Goal: Book appointment/travel/reservation

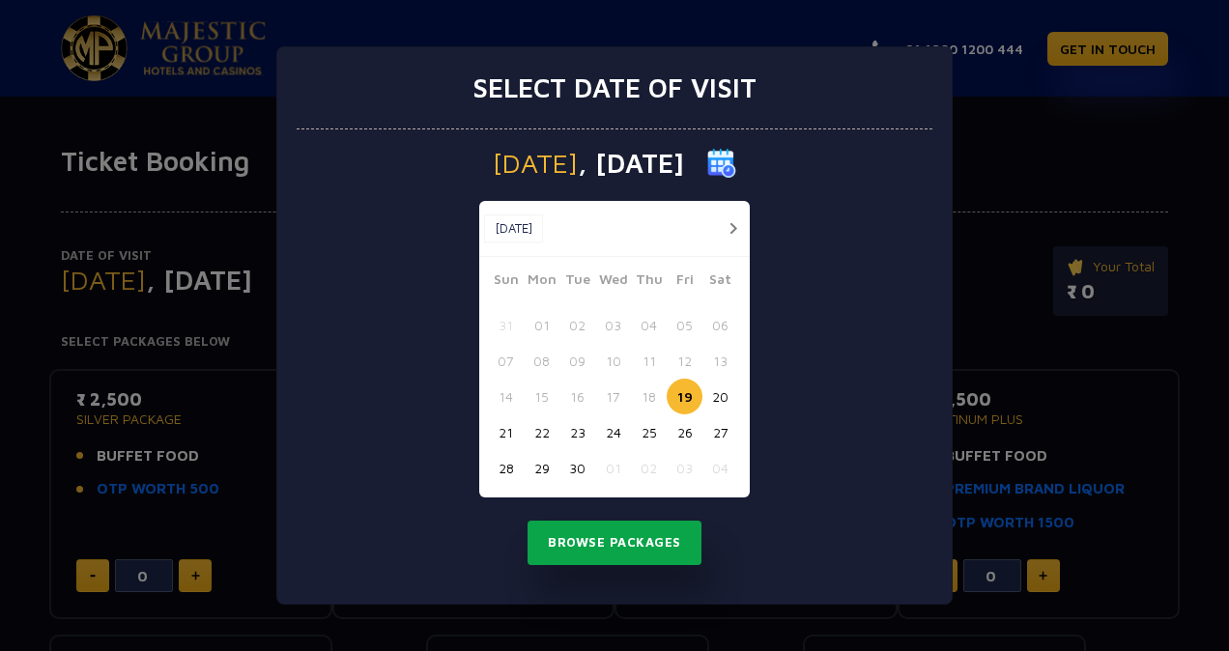
click at [576, 547] on button "Browse Packages" at bounding box center [615, 543] width 174 height 44
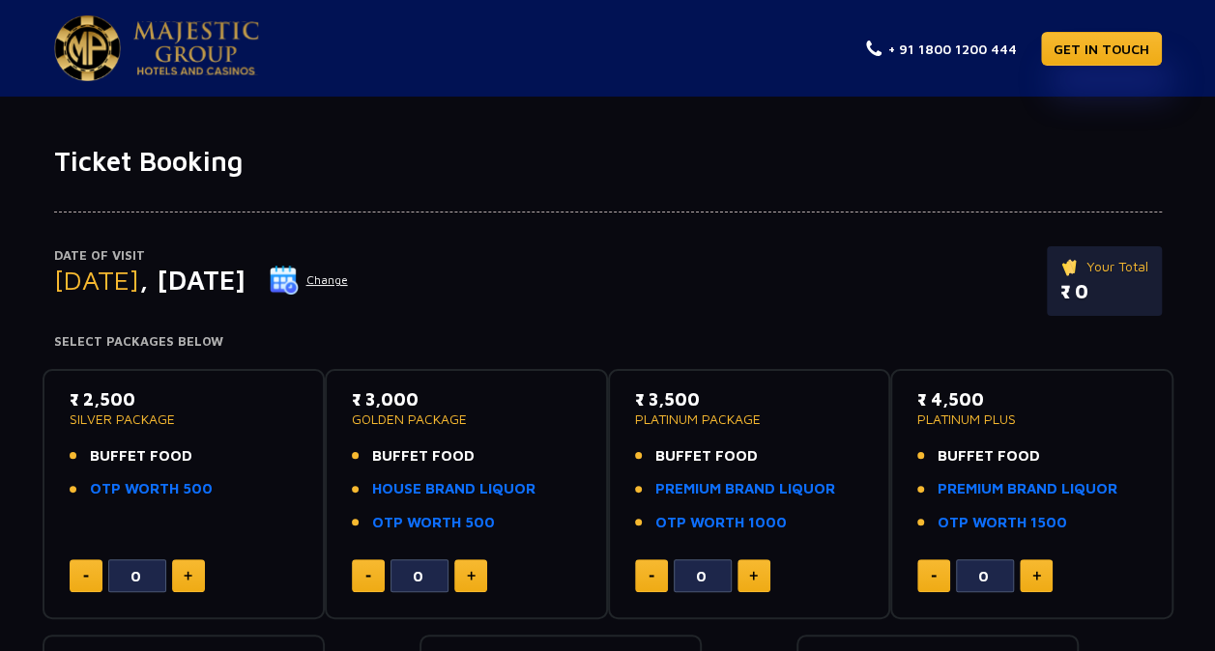
click at [349, 274] on button "Change" at bounding box center [309, 280] width 80 height 31
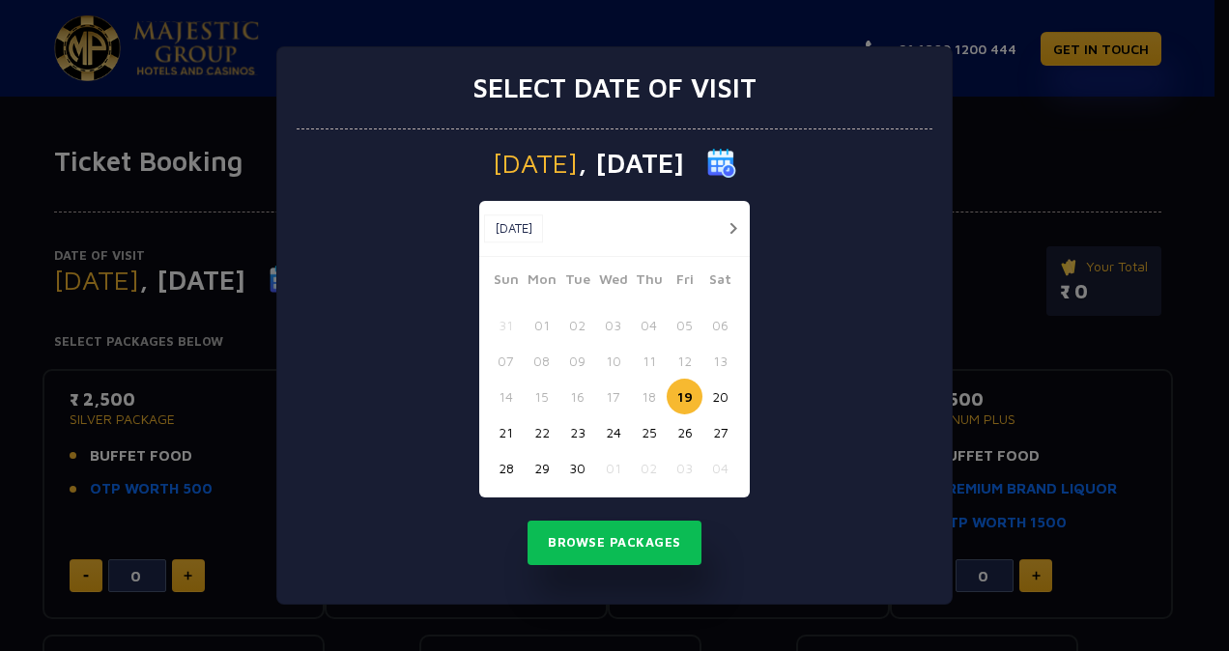
click at [546, 431] on button "22" at bounding box center [542, 433] width 36 height 36
click at [615, 433] on button "24" at bounding box center [613, 433] width 36 height 36
click at [619, 525] on button "Browse Packages" at bounding box center [615, 543] width 174 height 44
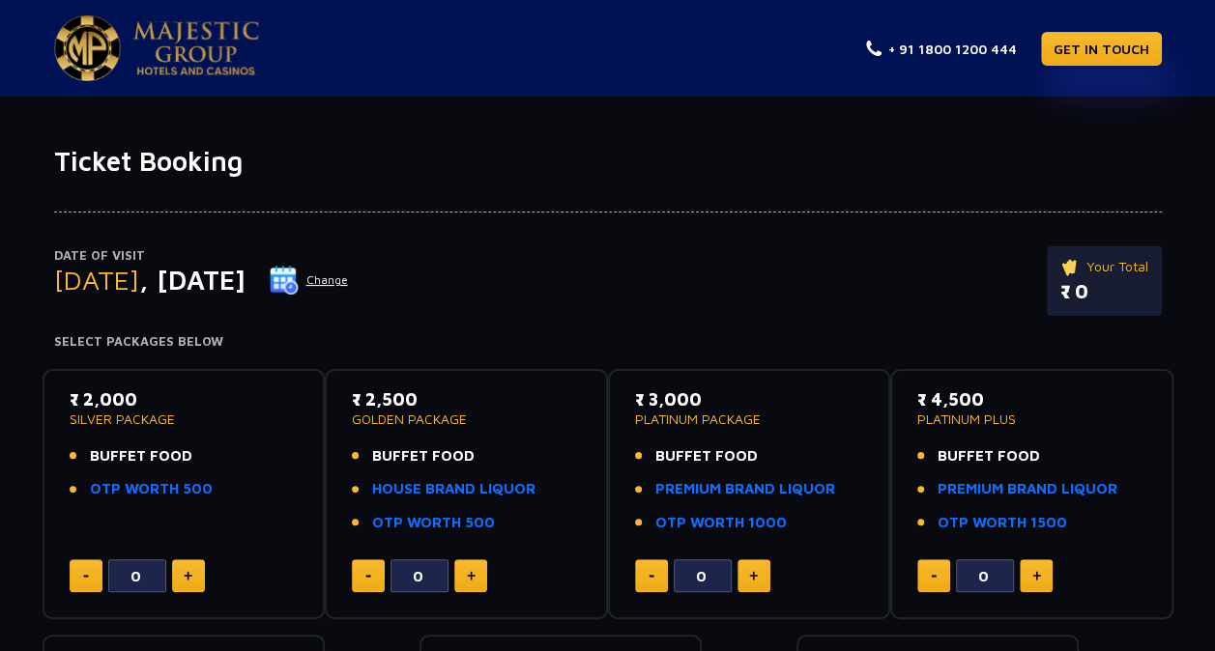
click at [349, 274] on button "Change" at bounding box center [309, 280] width 80 height 31
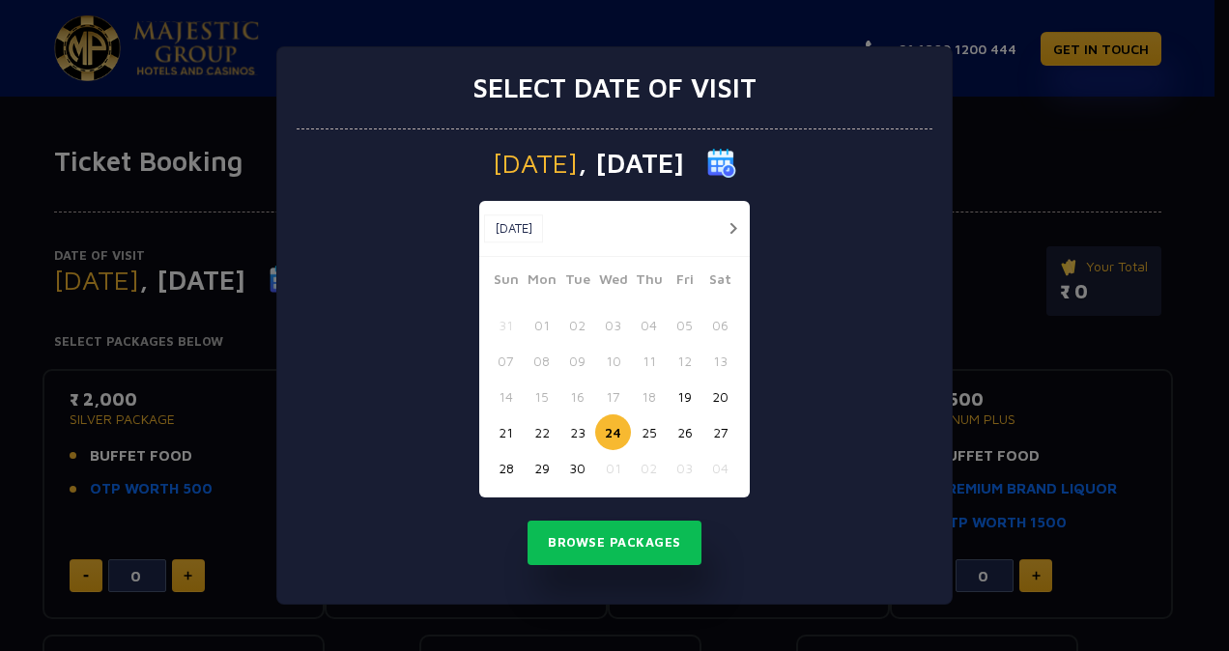
click at [729, 222] on button "button" at bounding box center [733, 228] width 24 height 24
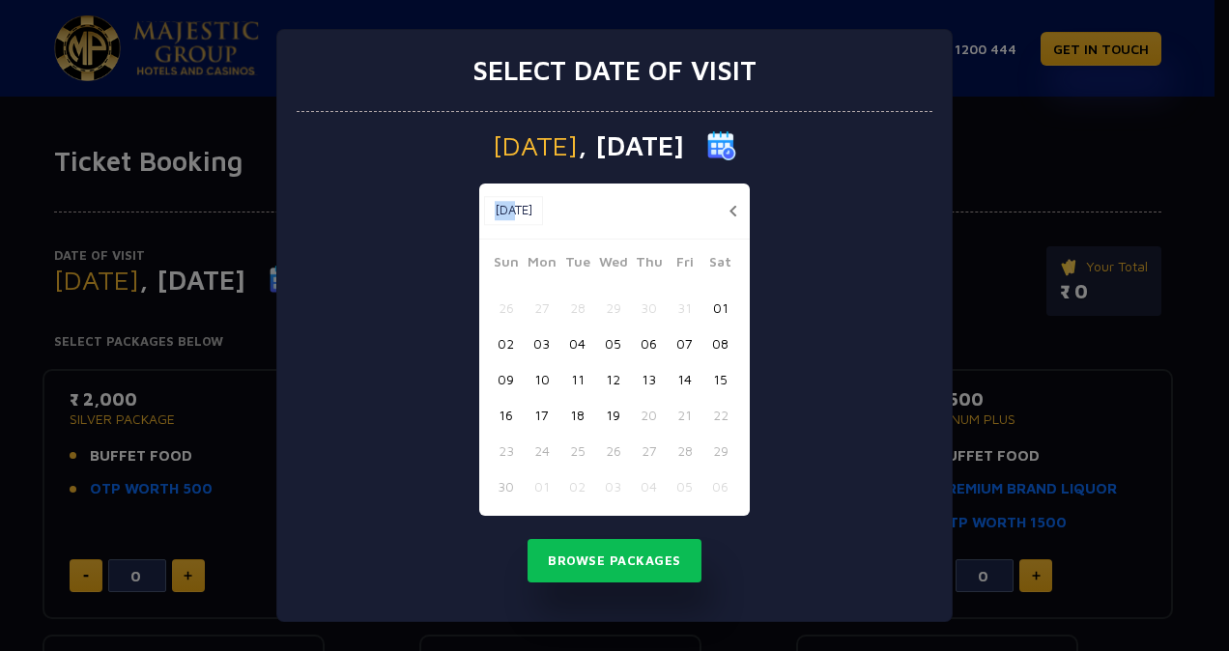
click at [729, 222] on div "[DATE] [DATE]" at bounding box center [614, 212] width 271 height 56
click at [611, 419] on button "19" at bounding box center [613, 415] width 36 height 36
click at [613, 555] on button "Browse Packages" at bounding box center [615, 561] width 174 height 44
